Goal: Information Seeking & Learning: Learn about a topic

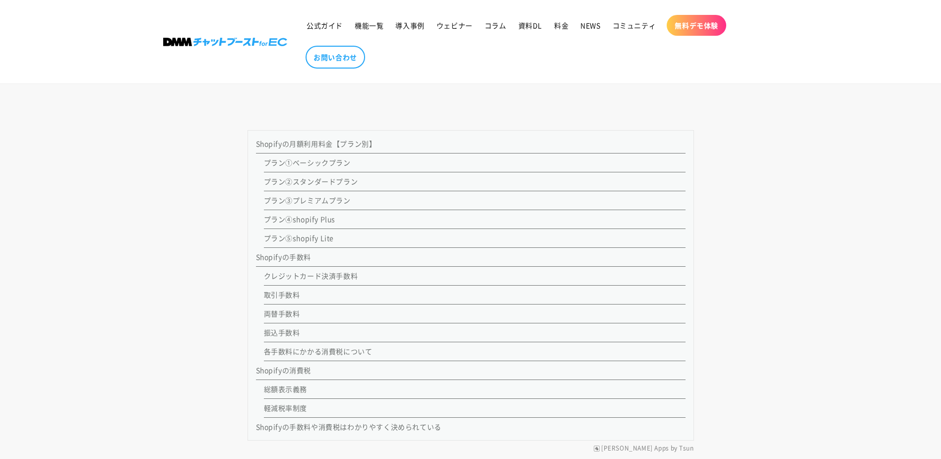
scroll to position [943, 0]
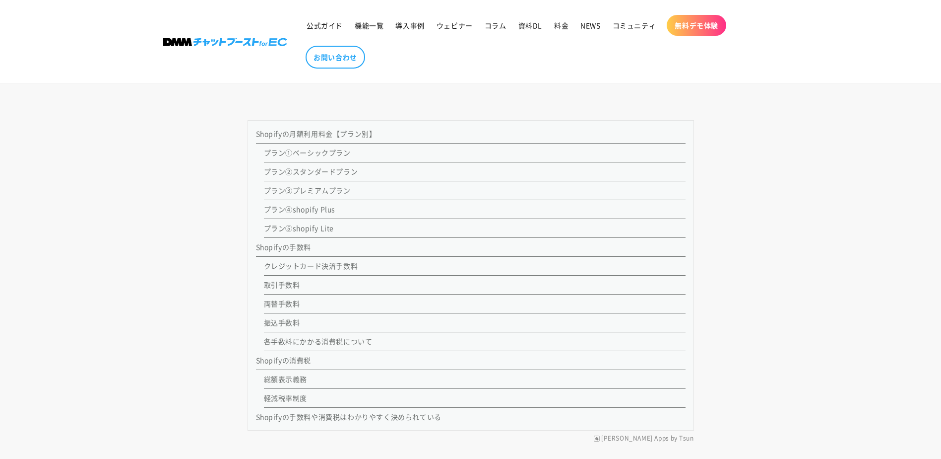
click at [290, 157] on link "プラン①ベーシックプラン" at bounding box center [307, 152] width 87 height 10
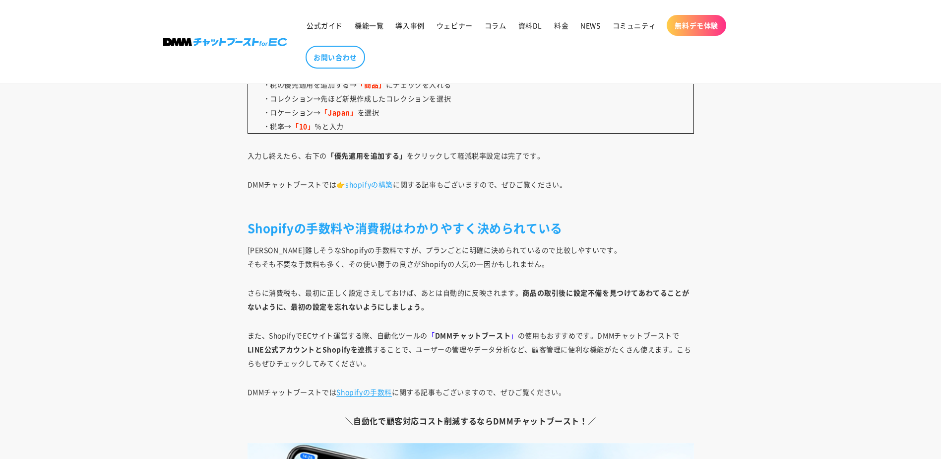
scroll to position [7120, 0]
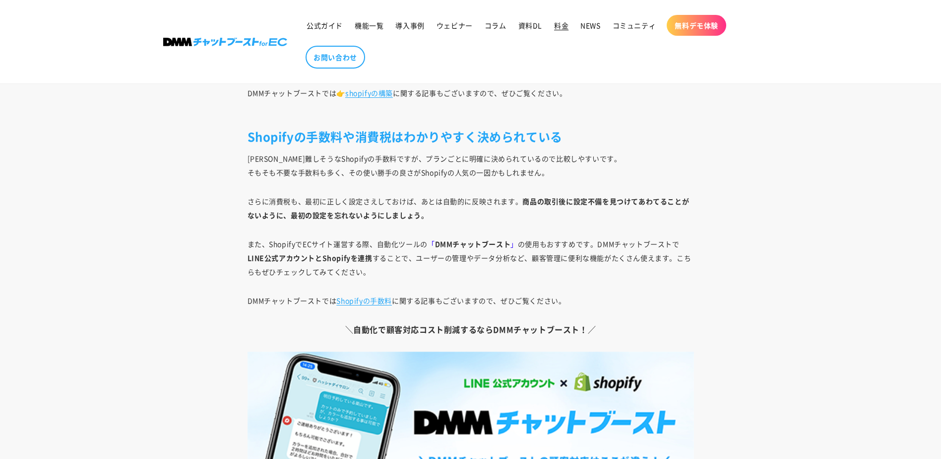
click at [560, 24] on span "料金" at bounding box center [561, 25] width 14 height 9
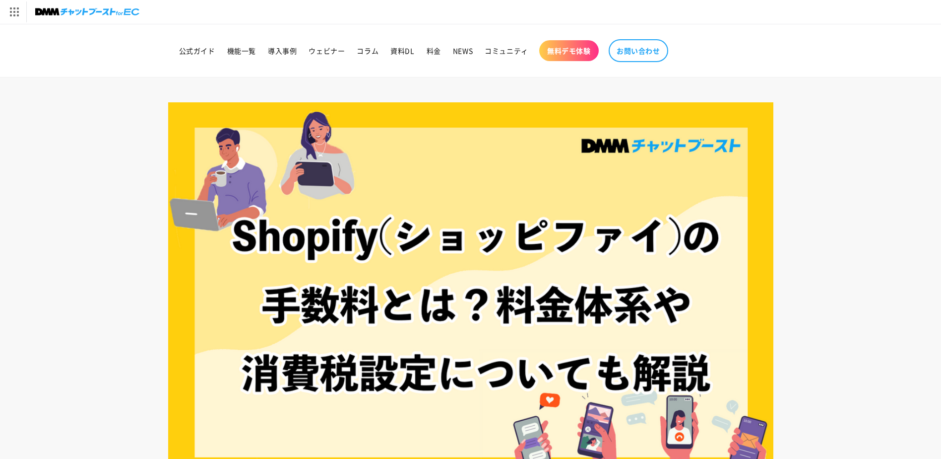
scroll to position [27, 0]
